Goal: Task Accomplishment & Management: Manage account settings

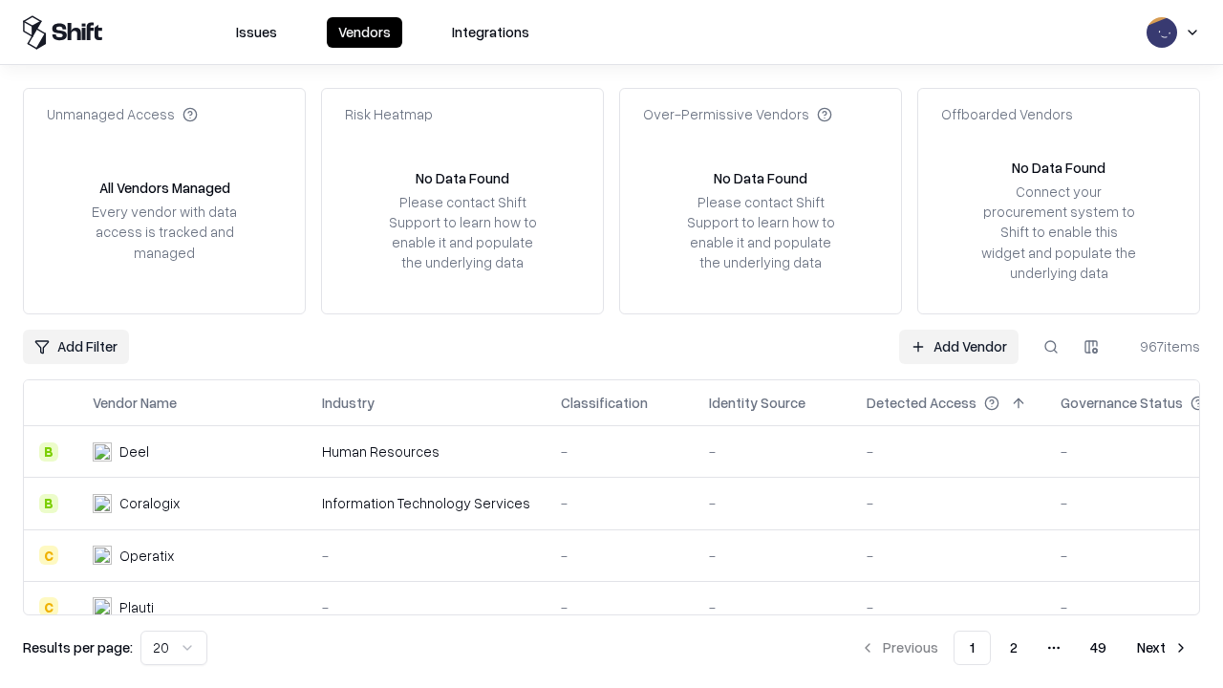
click at [958, 346] on link "Add Vendor" at bounding box center [958, 347] width 119 height 34
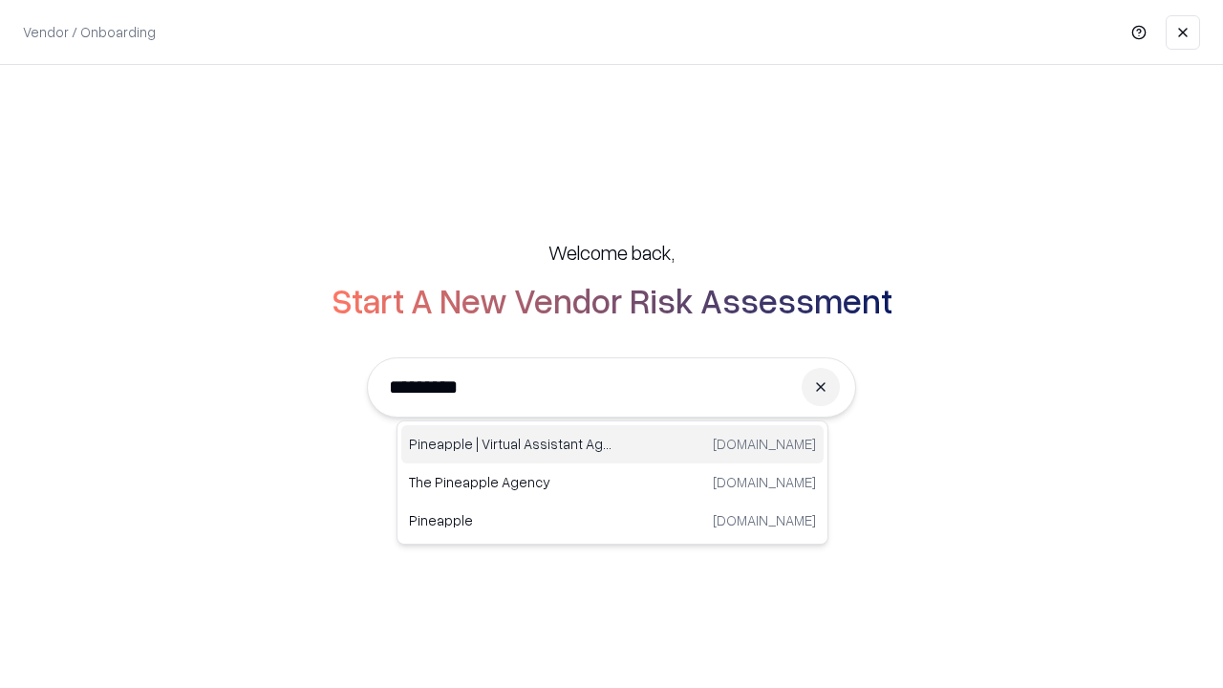
click at [613, 444] on div "Pineapple | Virtual Assistant Agency trypineapple.com" at bounding box center [612, 444] width 422 height 38
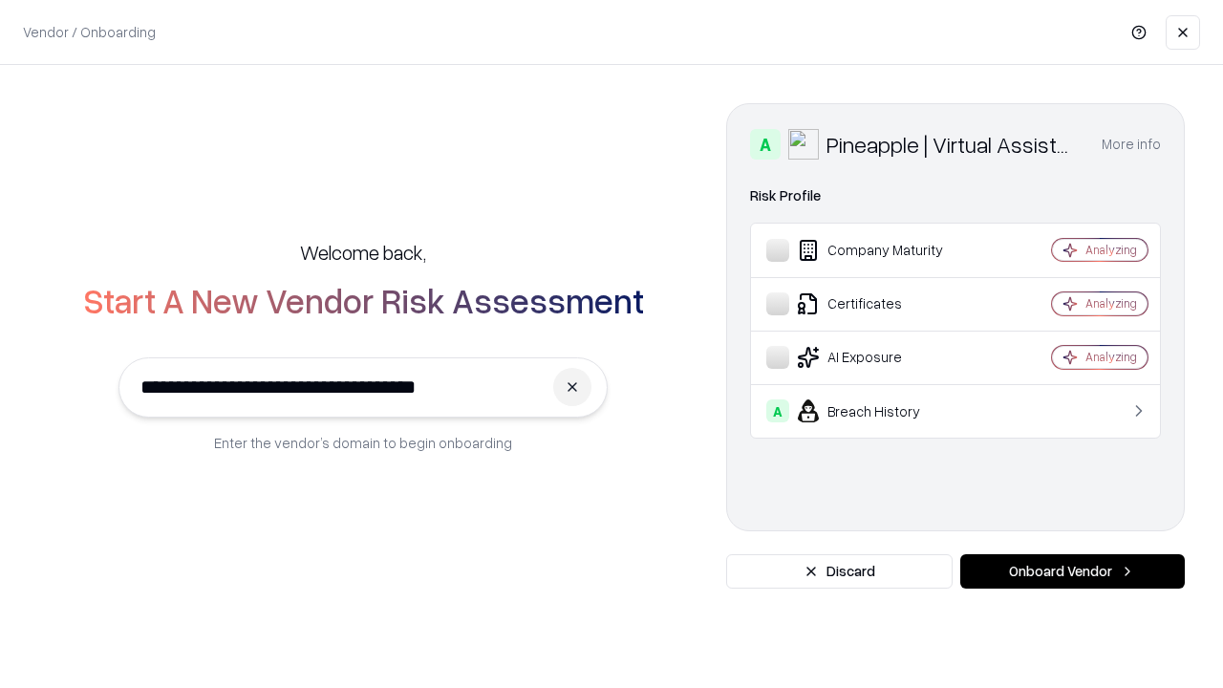
type input "**********"
click at [1072, 571] on button "Onboard Vendor" at bounding box center [1072, 571] width 225 height 34
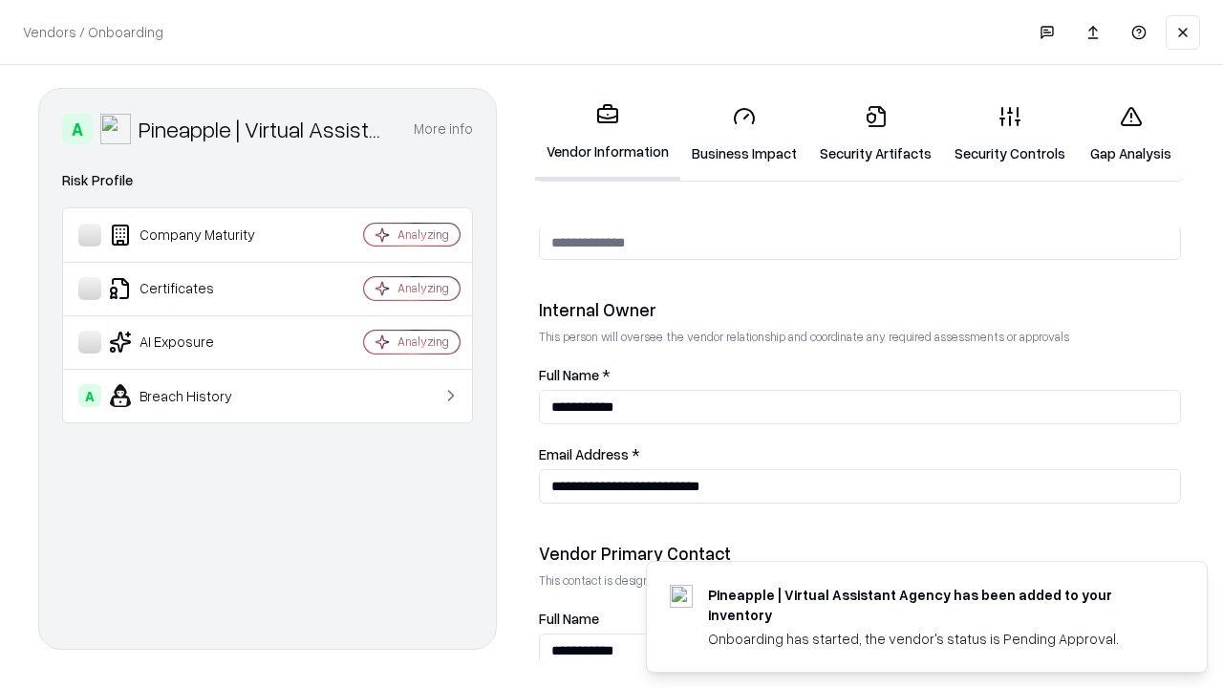
scroll to position [990, 0]
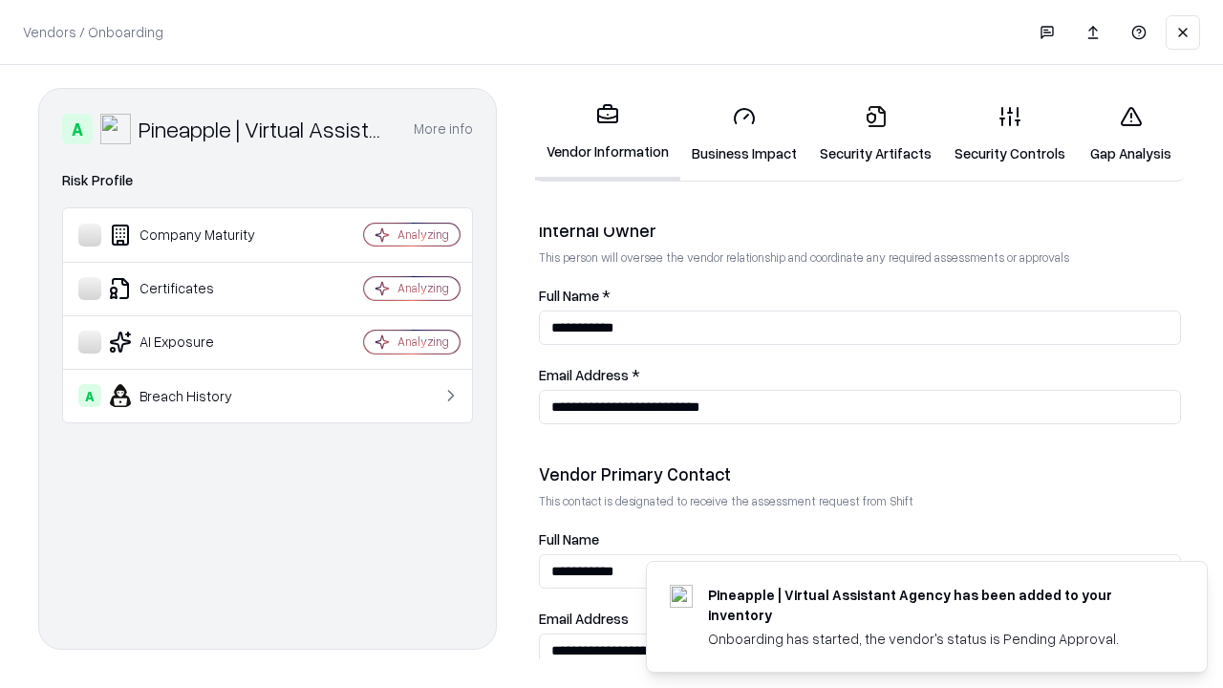
click at [875, 134] on link "Security Artifacts" at bounding box center [875, 134] width 135 height 89
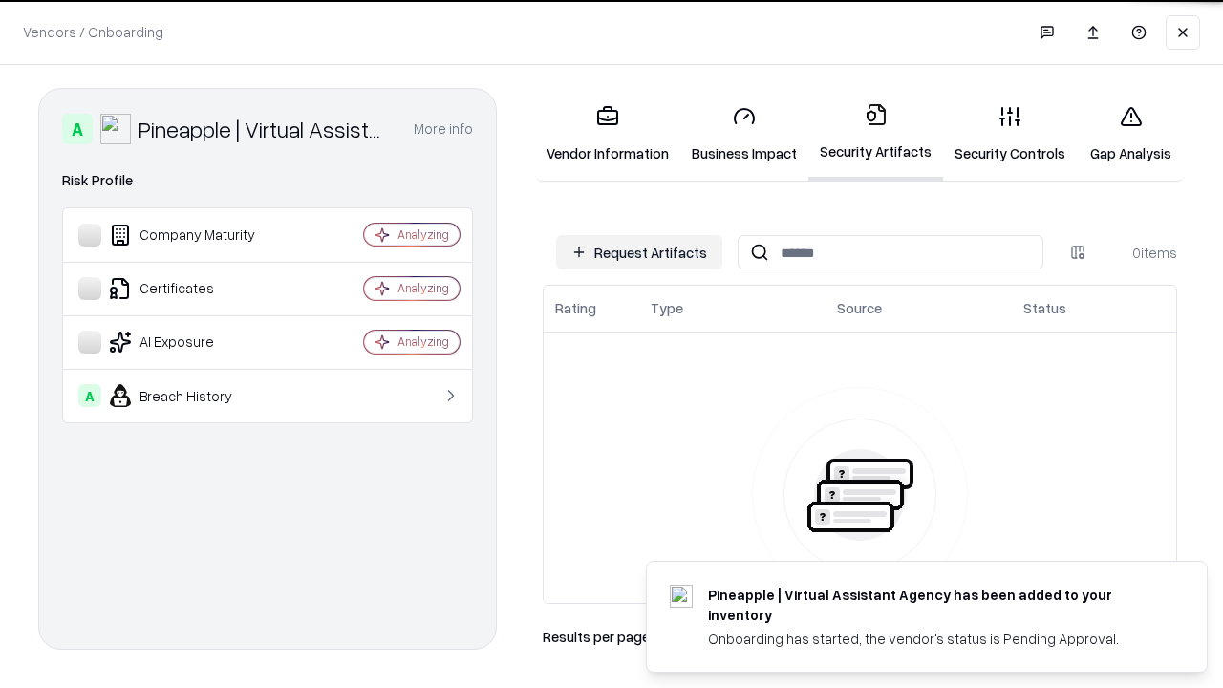
click at [639, 252] on button "Request Artifacts" at bounding box center [639, 252] width 166 height 34
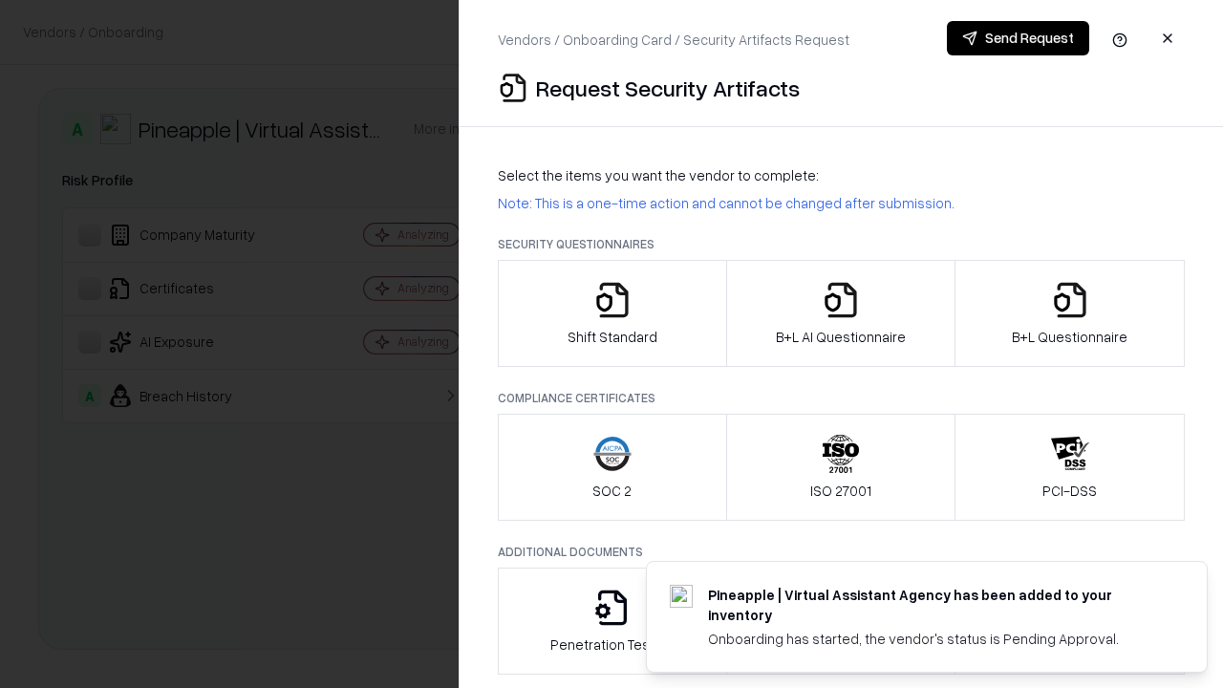
click at [1069, 313] on icon "button" at bounding box center [1070, 300] width 38 height 38
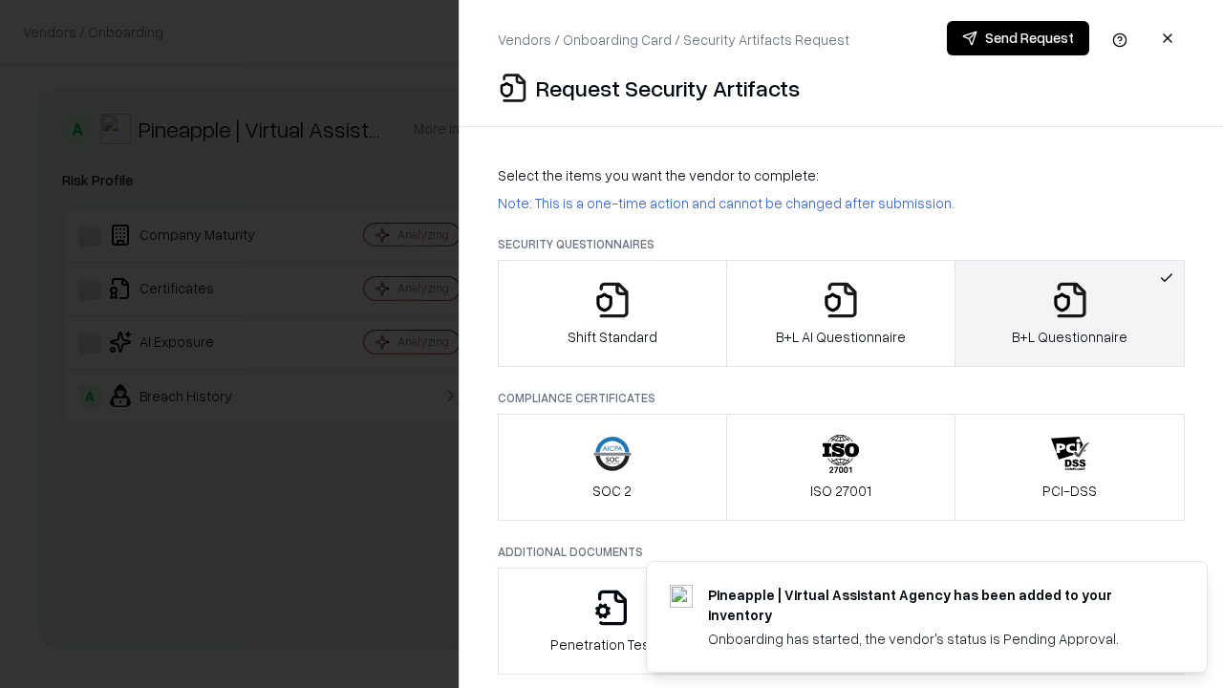
click at [840, 313] on icon "button" at bounding box center [841, 300] width 38 height 38
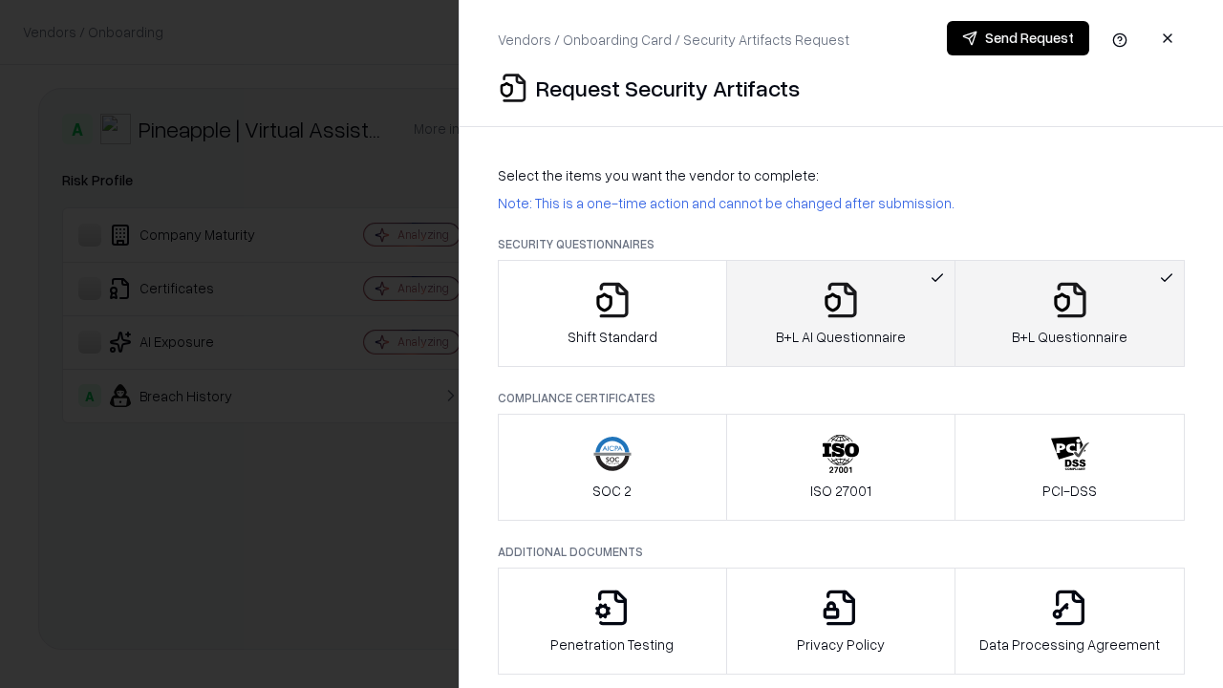
click at [1018, 38] on button "Send Request" at bounding box center [1018, 38] width 142 height 34
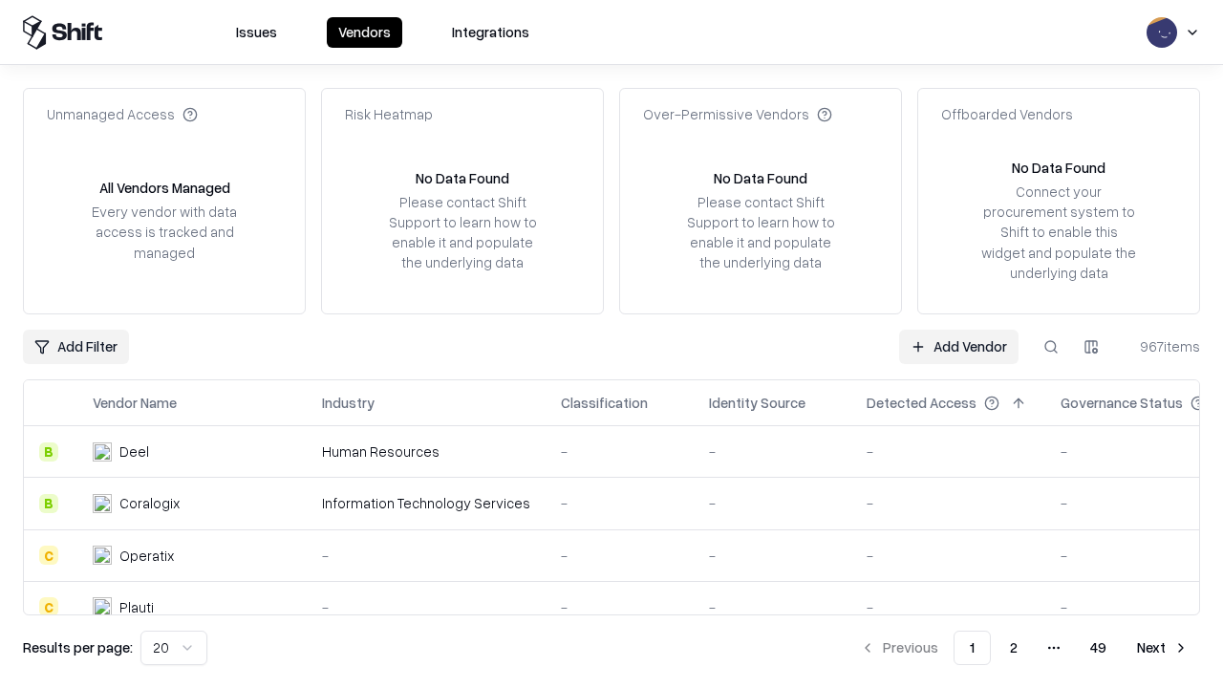
click at [1051, 346] on button at bounding box center [1051, 347] width 34 height 34
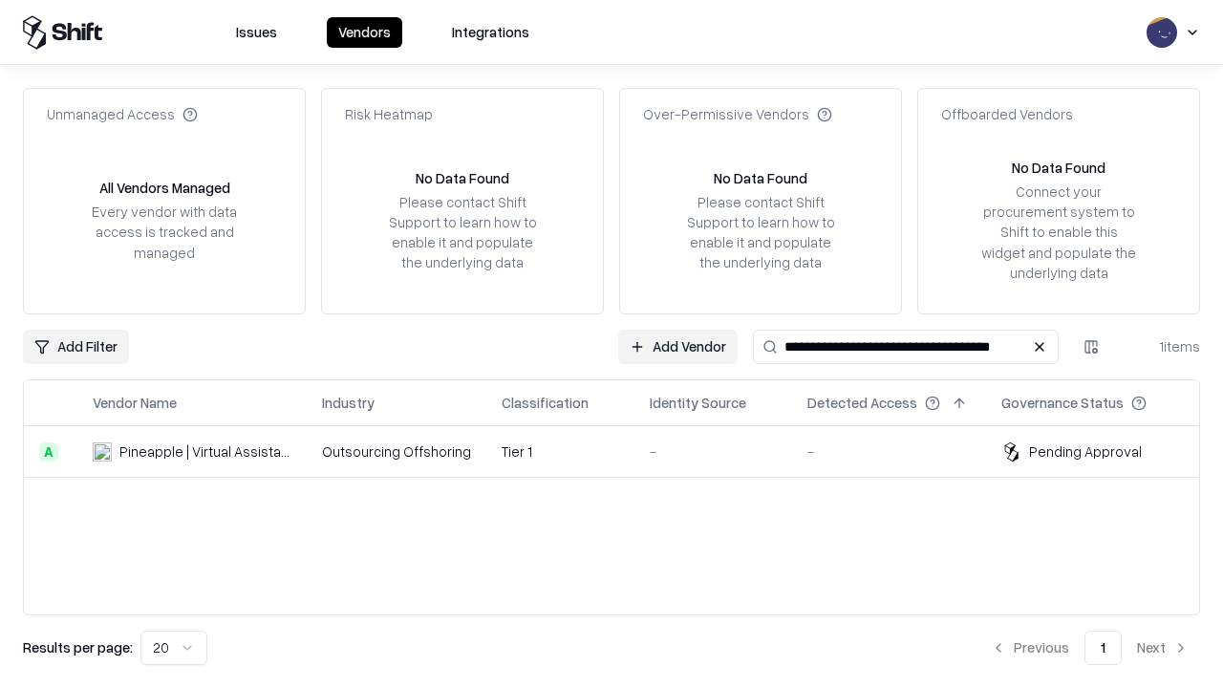
type input "**********"
click at [623, 451] on td "Tier 1" at bounding box center [560, 452] width 148 height 52
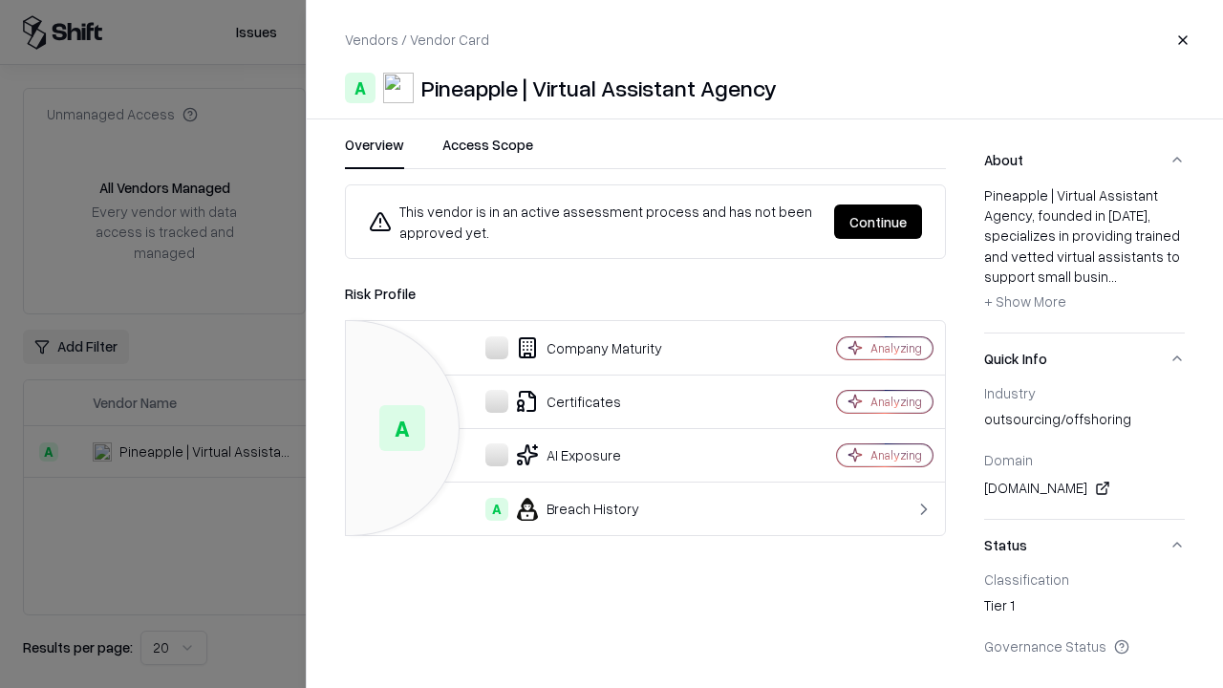
click at [878, 222] on button "Continue" at bounding box center [878, 221] width 88 height 34
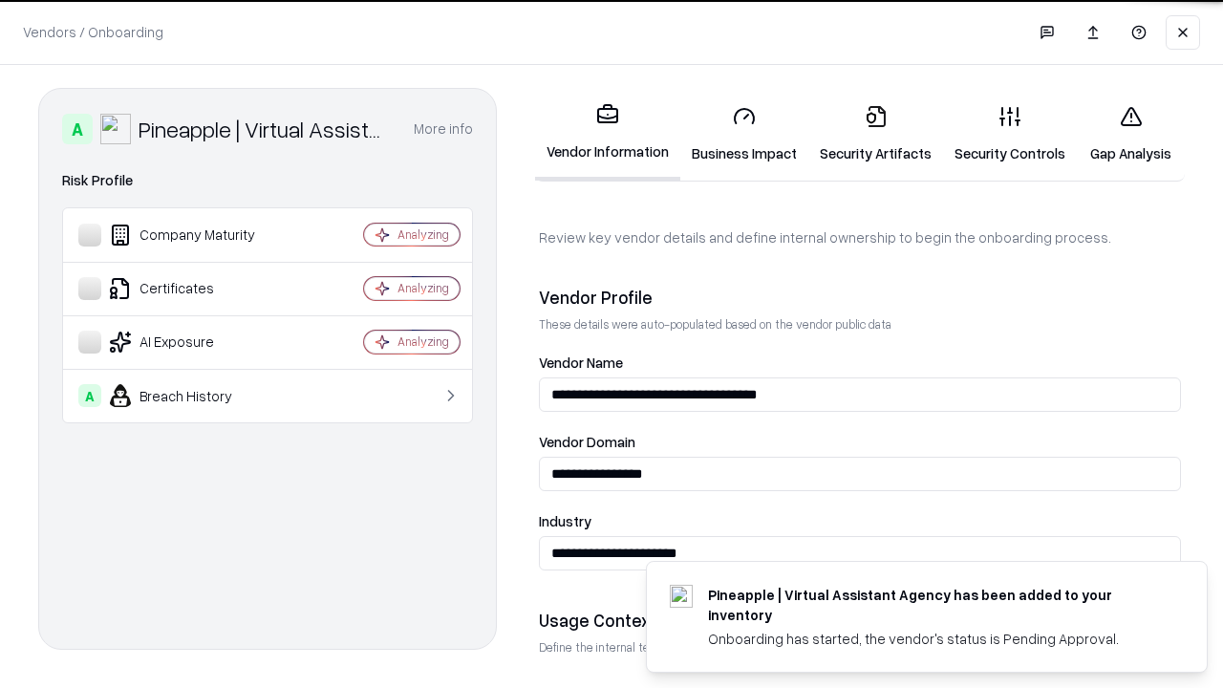
click at [875, 134] on link "Security Artifacts" at bounding box center [875, 134] width 135 height 89
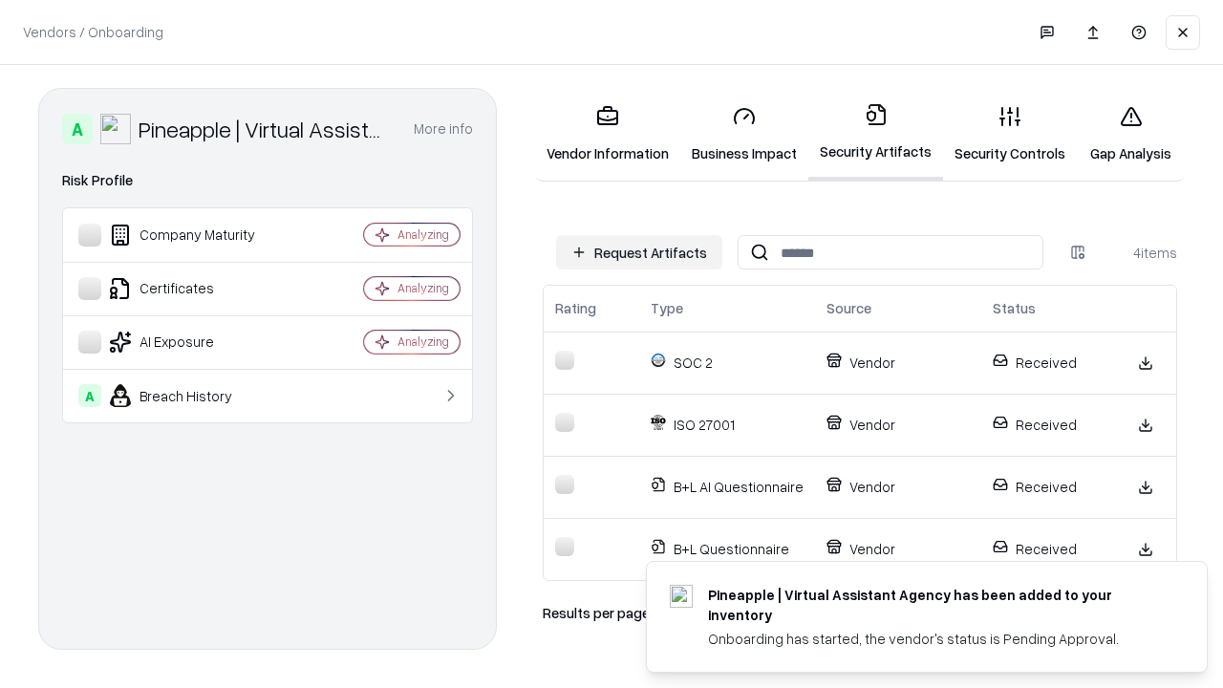
click at [1130, 134] on link "Gap Analysis" at bounding box center [1131, 134] width 108 height 89
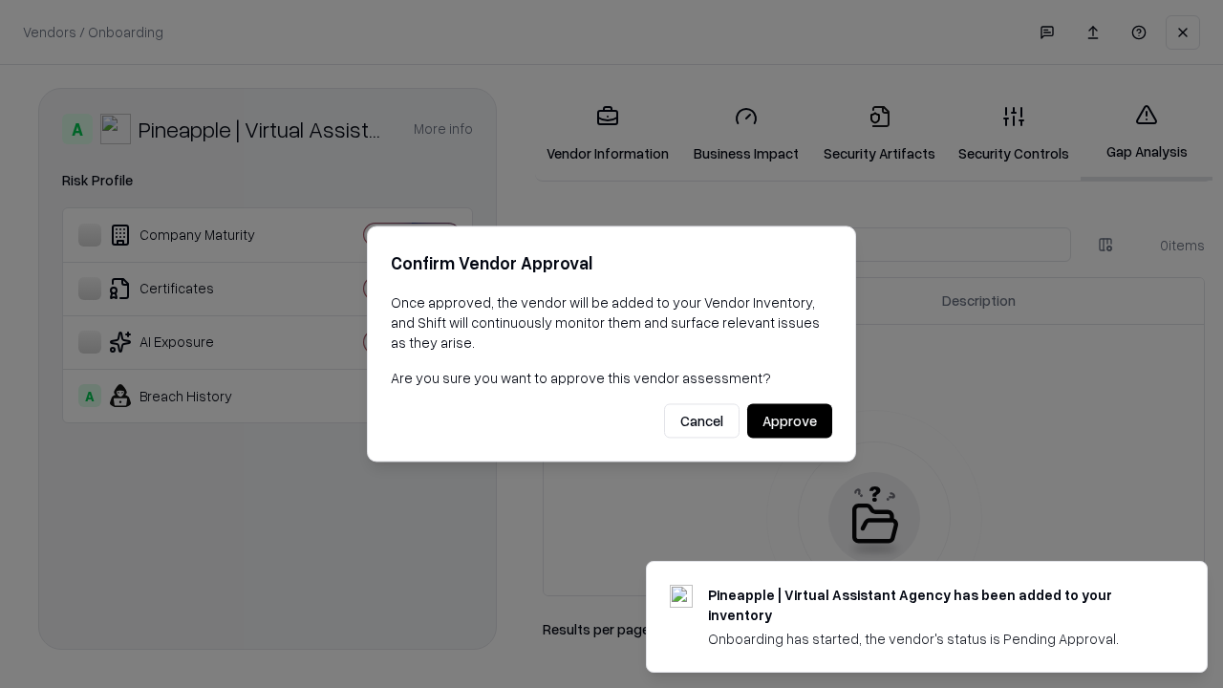
click at [789, 420] on button "Approve" at bounding box center [789, 421] width 85 height 34
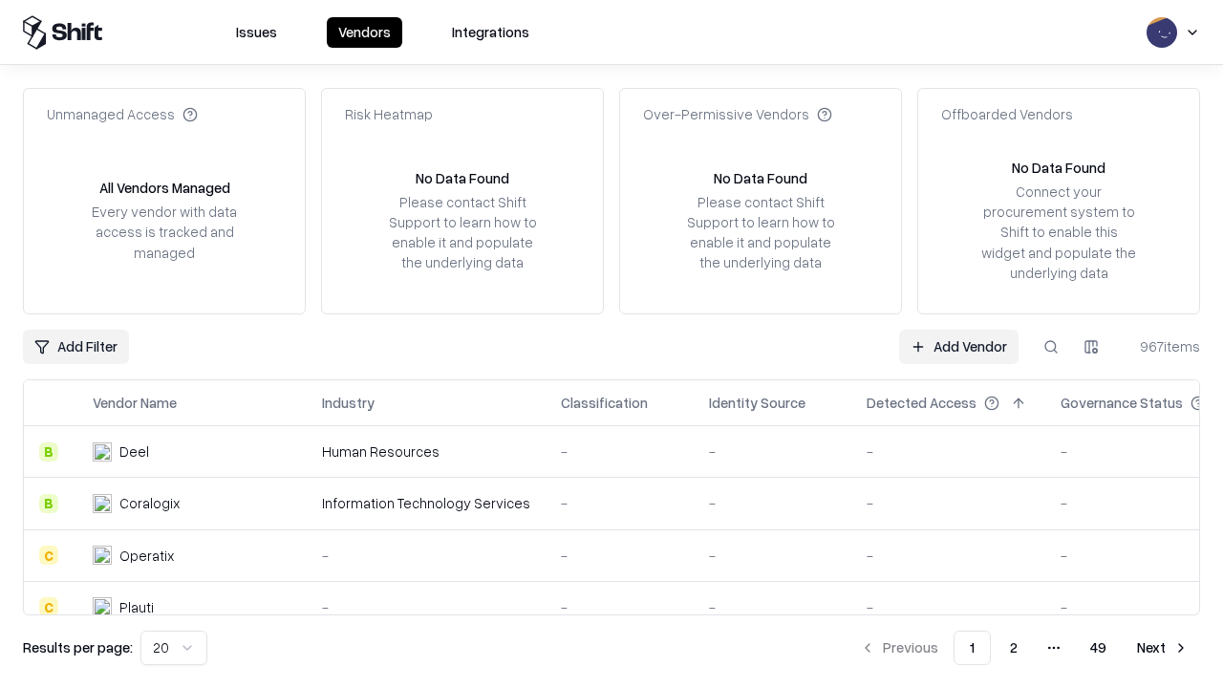
type input "**********"
click at [958, 346] on link "Add Vendor" at bounding box center [958, 347] width 119 height 34
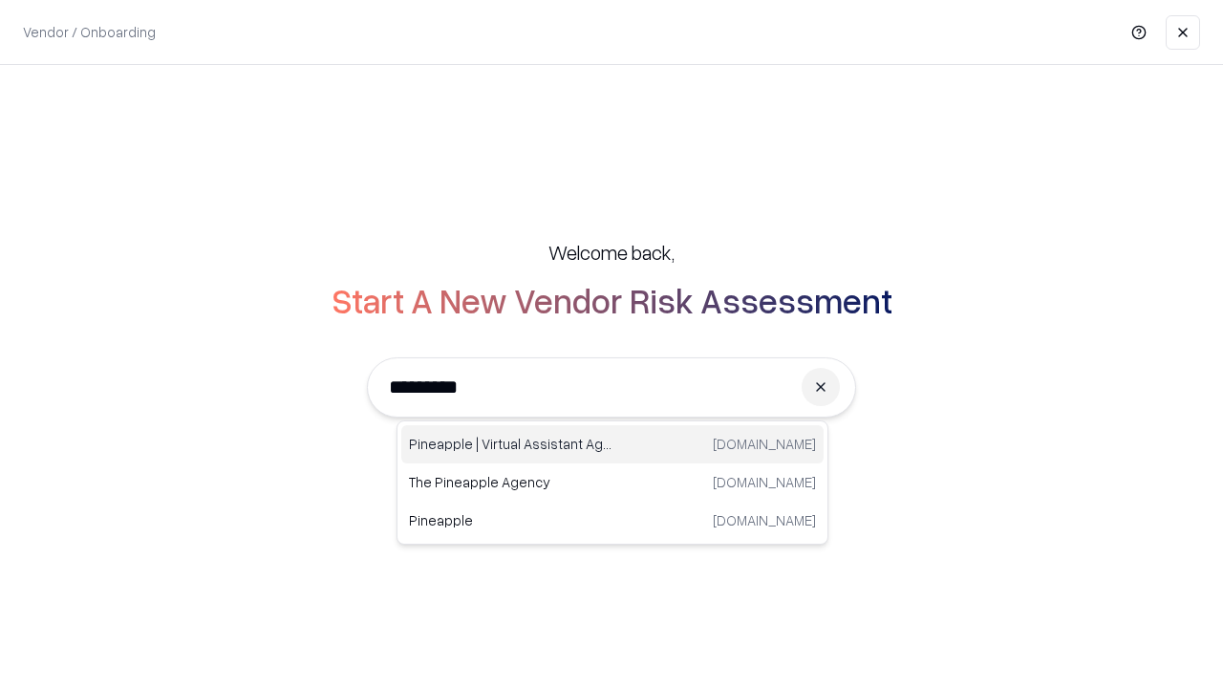
click at [613, 444] on div "Pineapple | Virtual Assistant Agency trypineapple.com" at bounding box center [612, 444] width 422 height 38
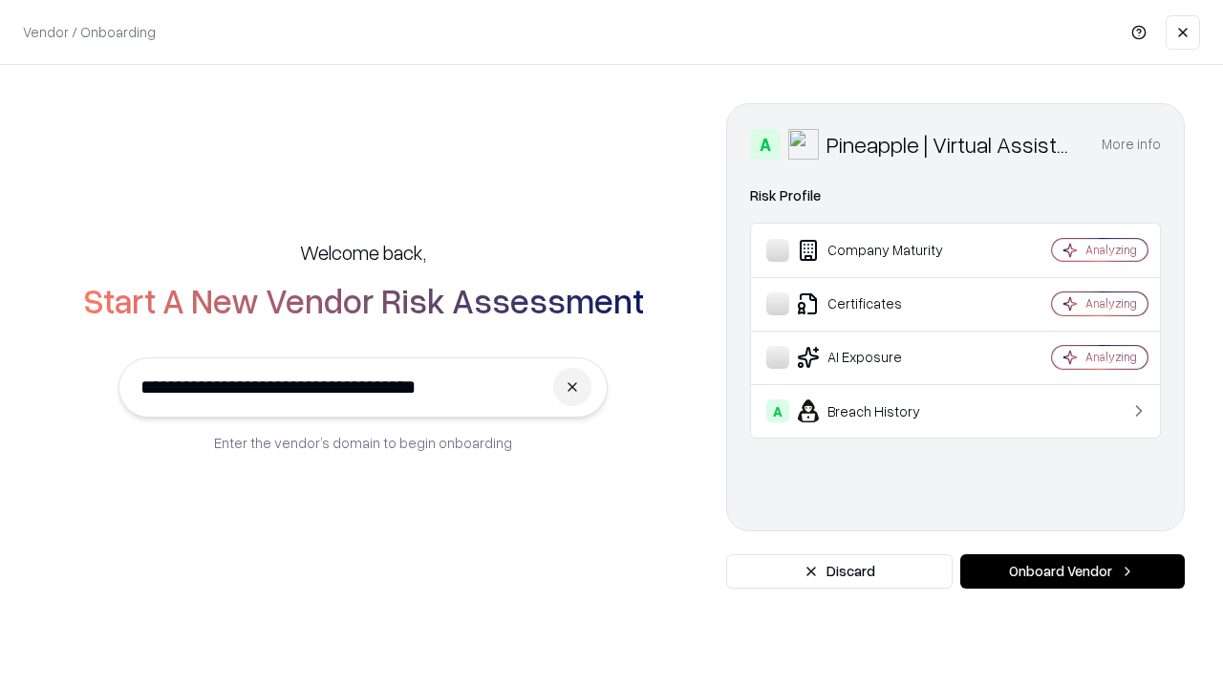
type input "**********"
click at [1072, 571] on button "Onboard Vendor" at bounding box center [1072, 571] width 225 height 34
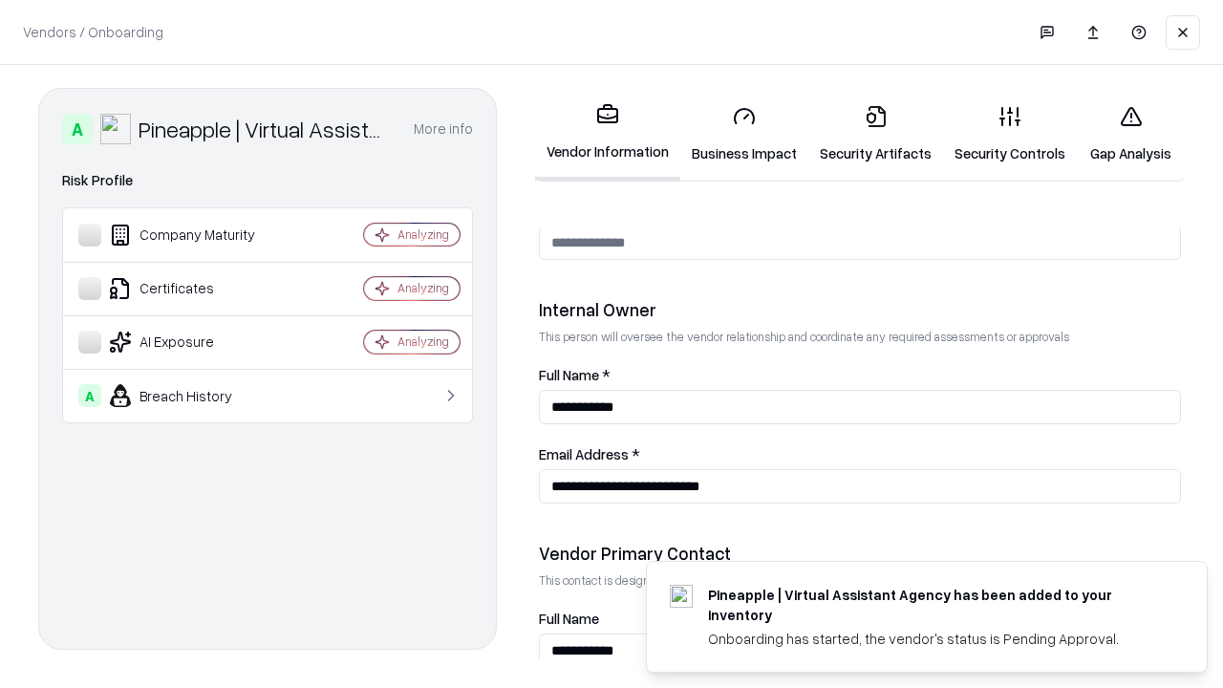
scroll to position [990, 0]
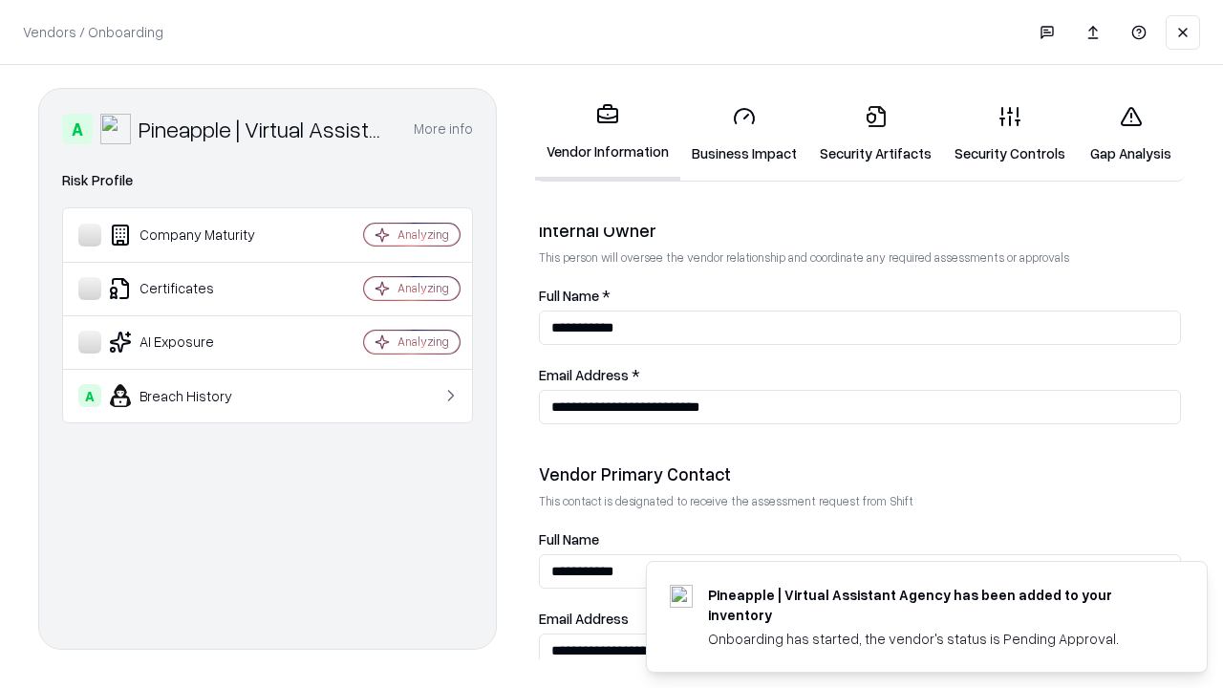
click at [1130, 134] on link "Gap Analysis" at bounding box center [1131, 134] width 108 height 89
